Goal: Information Seeking & Learning: Find specific fact

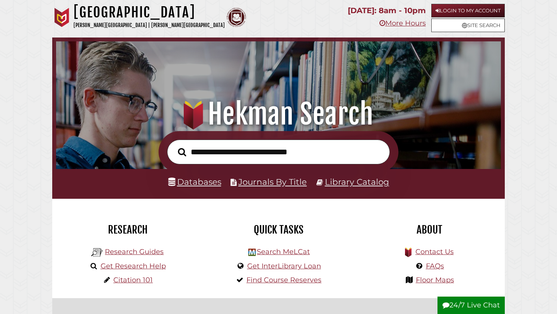
scroll to position [147, 441]
click at [446, 4] on link "Login to My Account" at bounding box center [467, 11] width 73 height 14
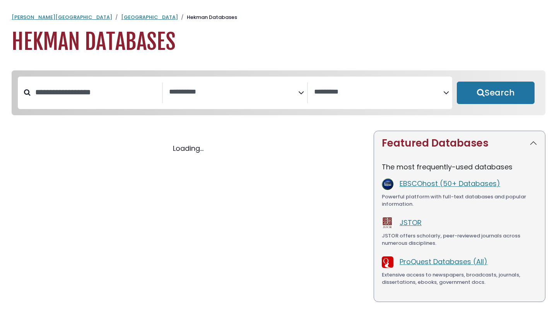
select select "Database Subject Filter"
select select "Database Vendors Filter"
select select "Database Subject Filter"
select select "Database Vendors Filter"
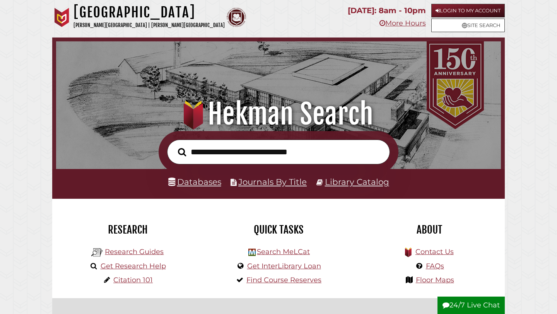
scroll to position [147, 441]
click at [443, 9] on link "Login to My Account" at bounding box center [467, 11] width 73 height 14
type input "*"
type input "**********"
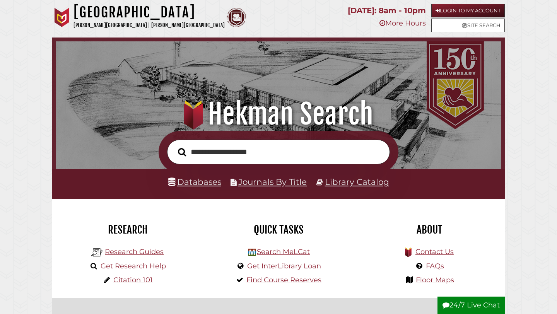
click at [174, 146] on button "Search" at bounding box center [182, 152] width 16 height 13
